Goal: Find specific page/section: Find specific page/section

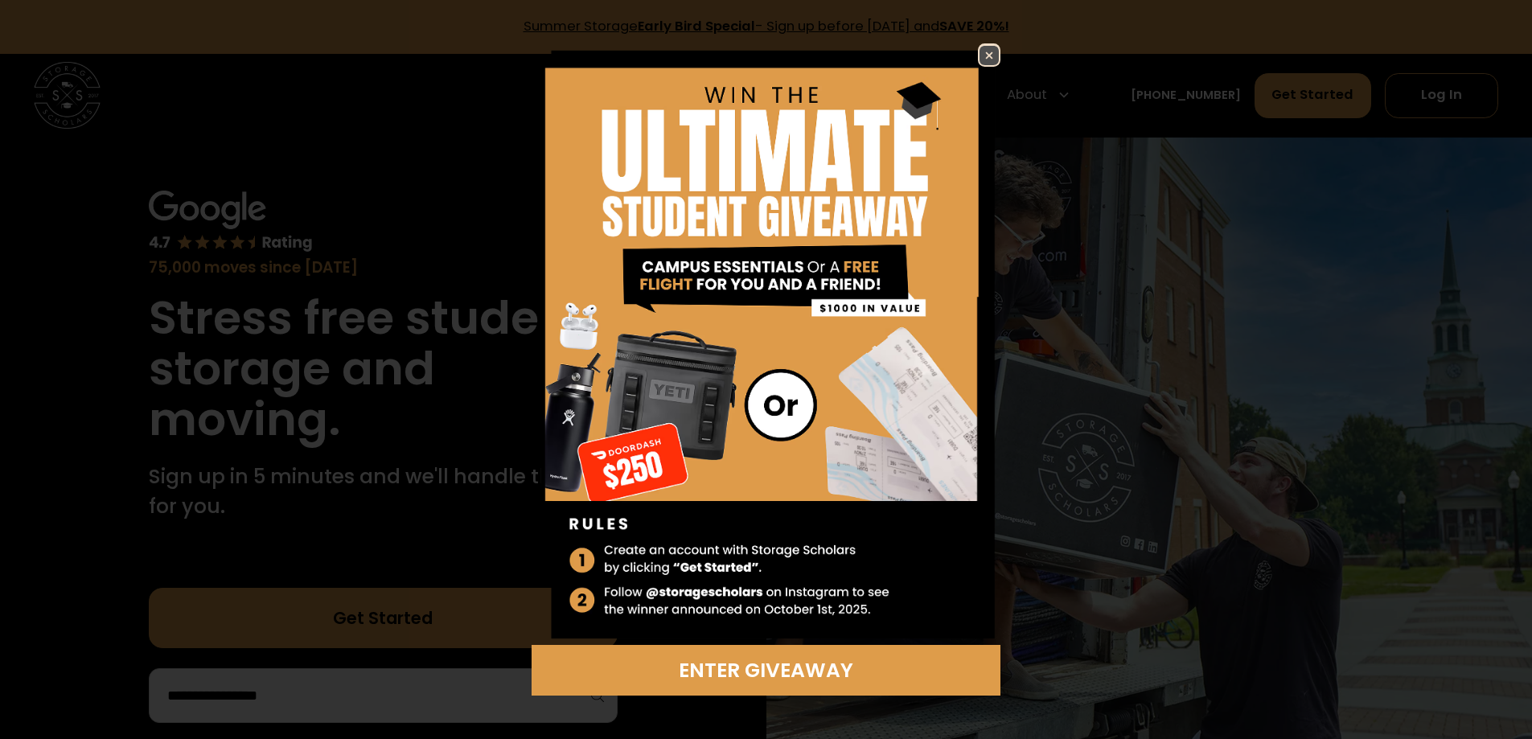
click at [994, 56] on img at bounding box center [989, 55] width 19 height 19
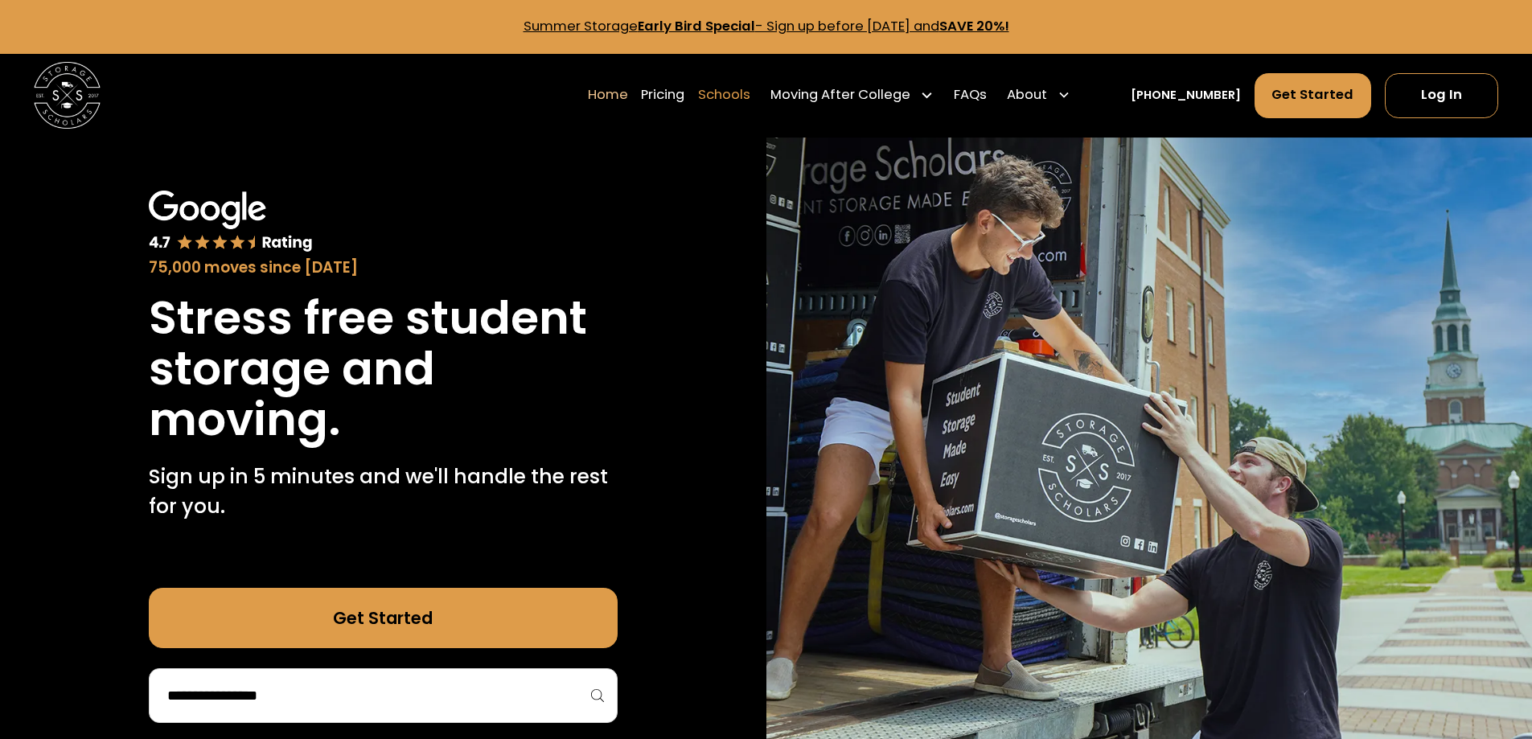
click at [750, 100] on link "Schools" at bounding box center [724, 95] width 52 height 47
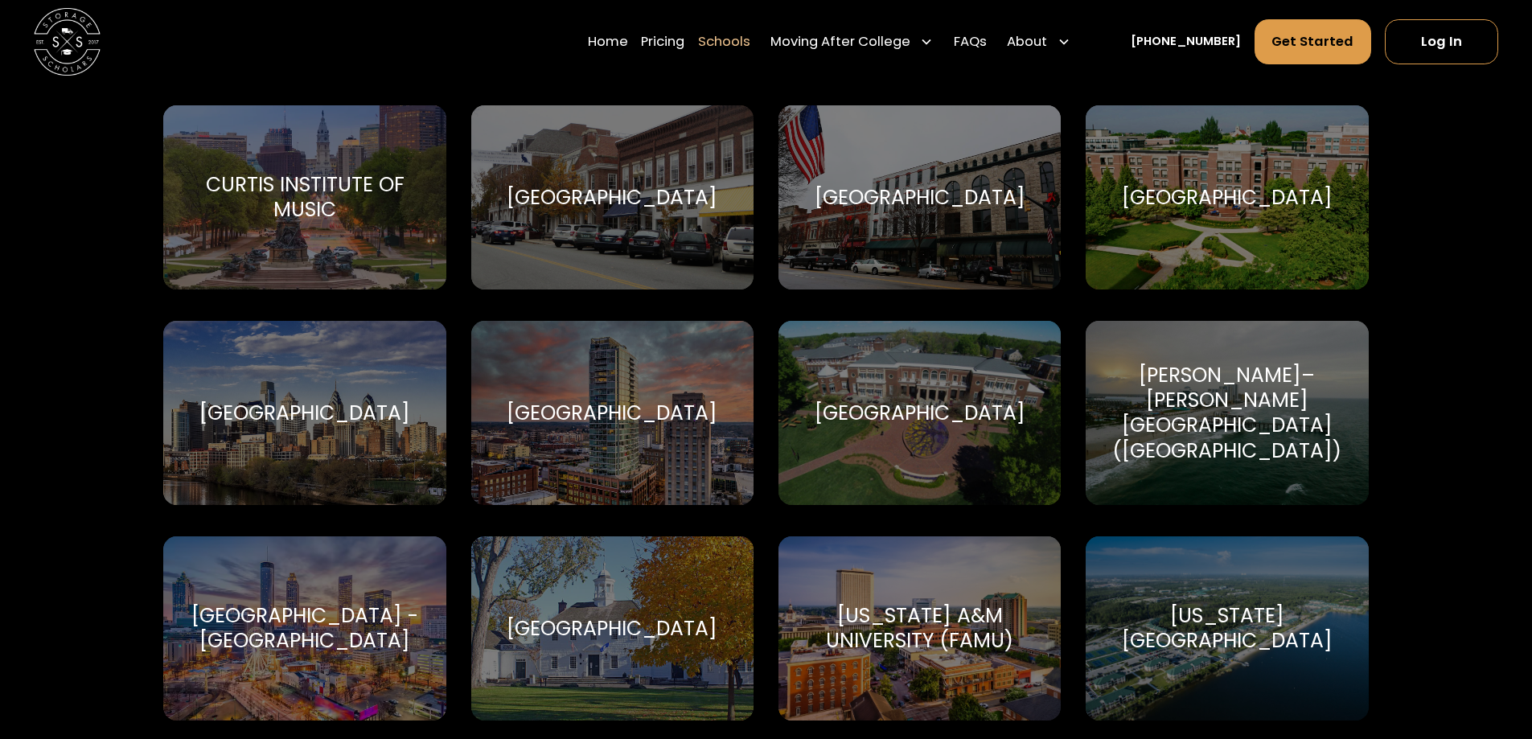
scroll to position [2494, 0]
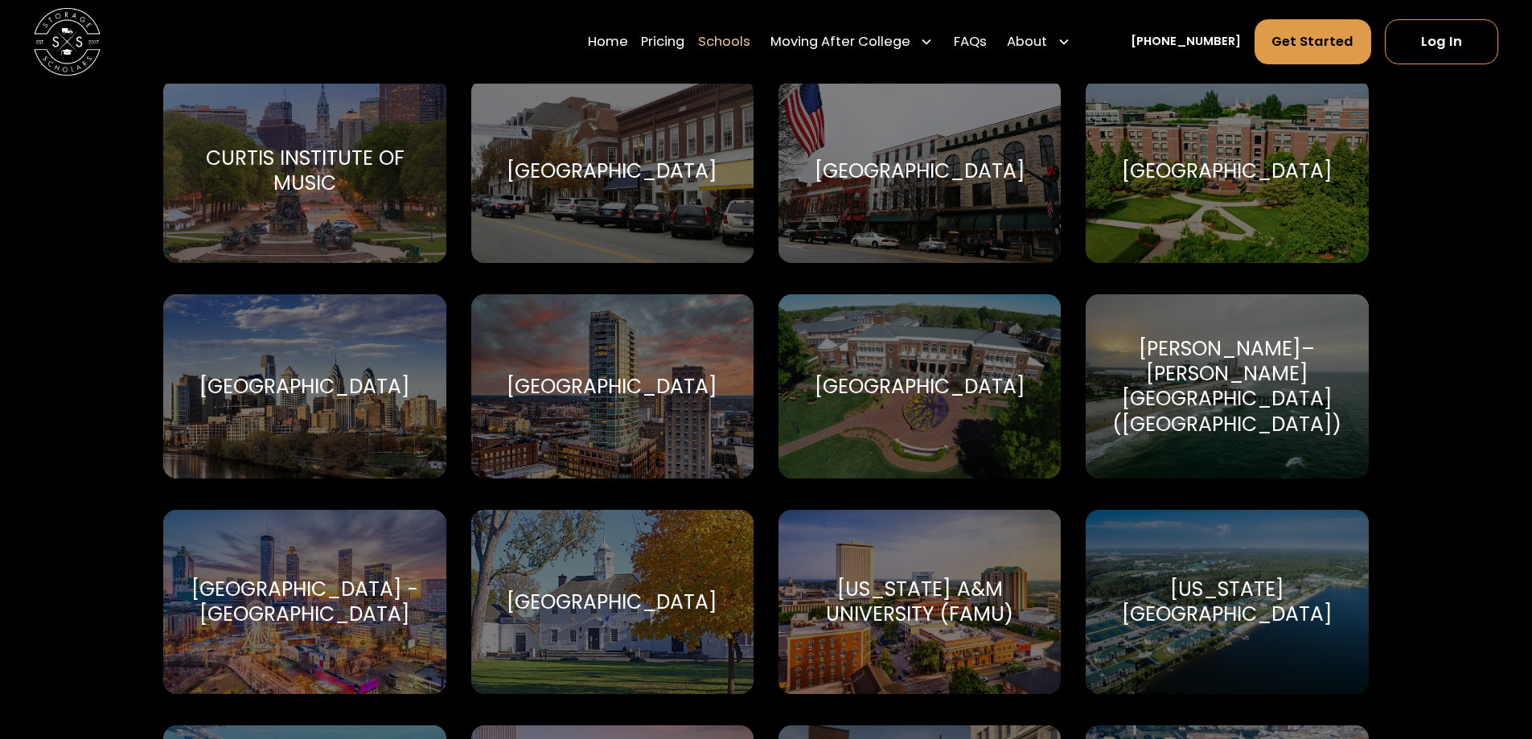
click at [923, 385] on div "[GEOGRAPHIC_DATA]" at bounding box center [920, 386] width 211 height 25
